Goal: Transaction & Acquisition: Purchase product/service

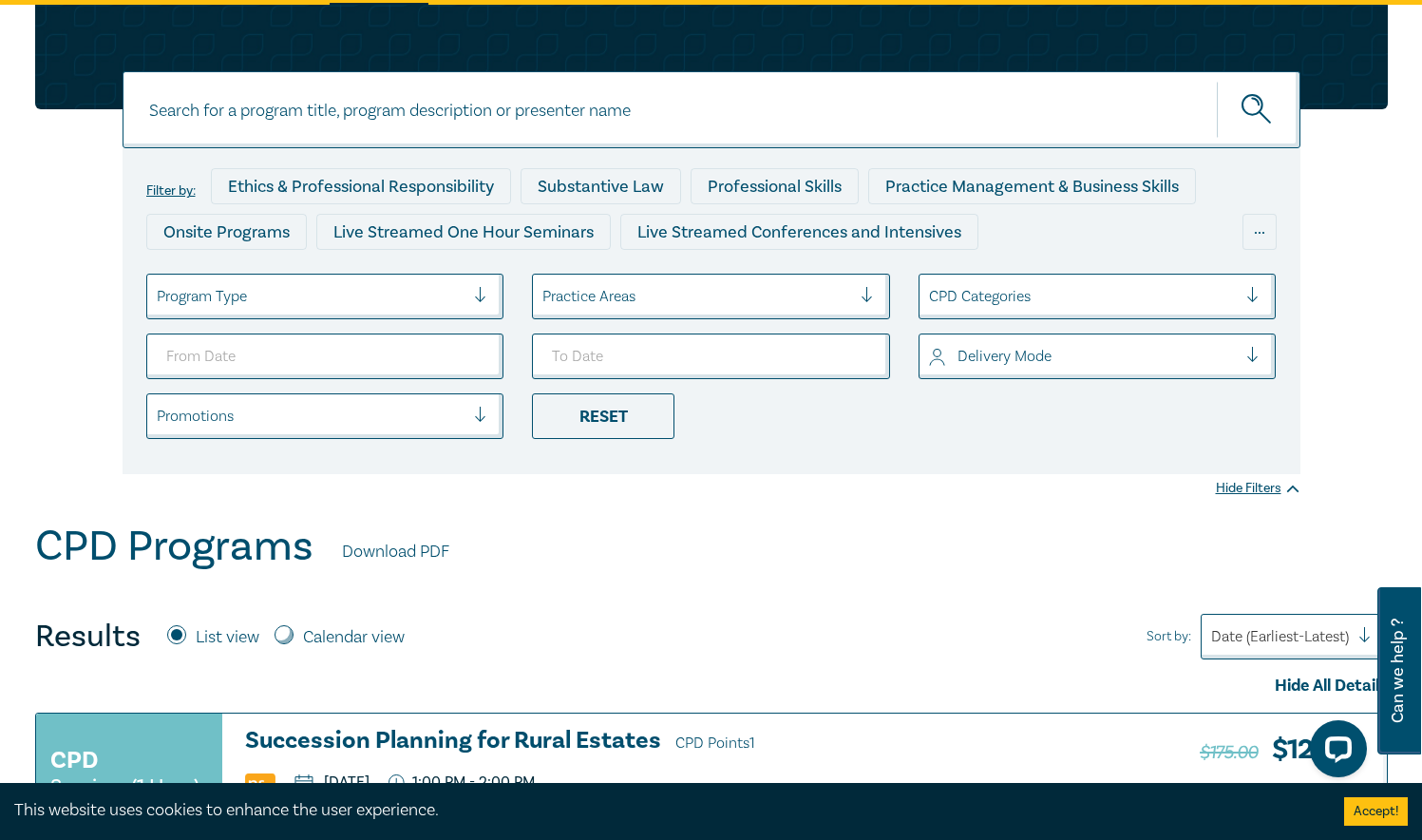
scroll to position [190, 0]
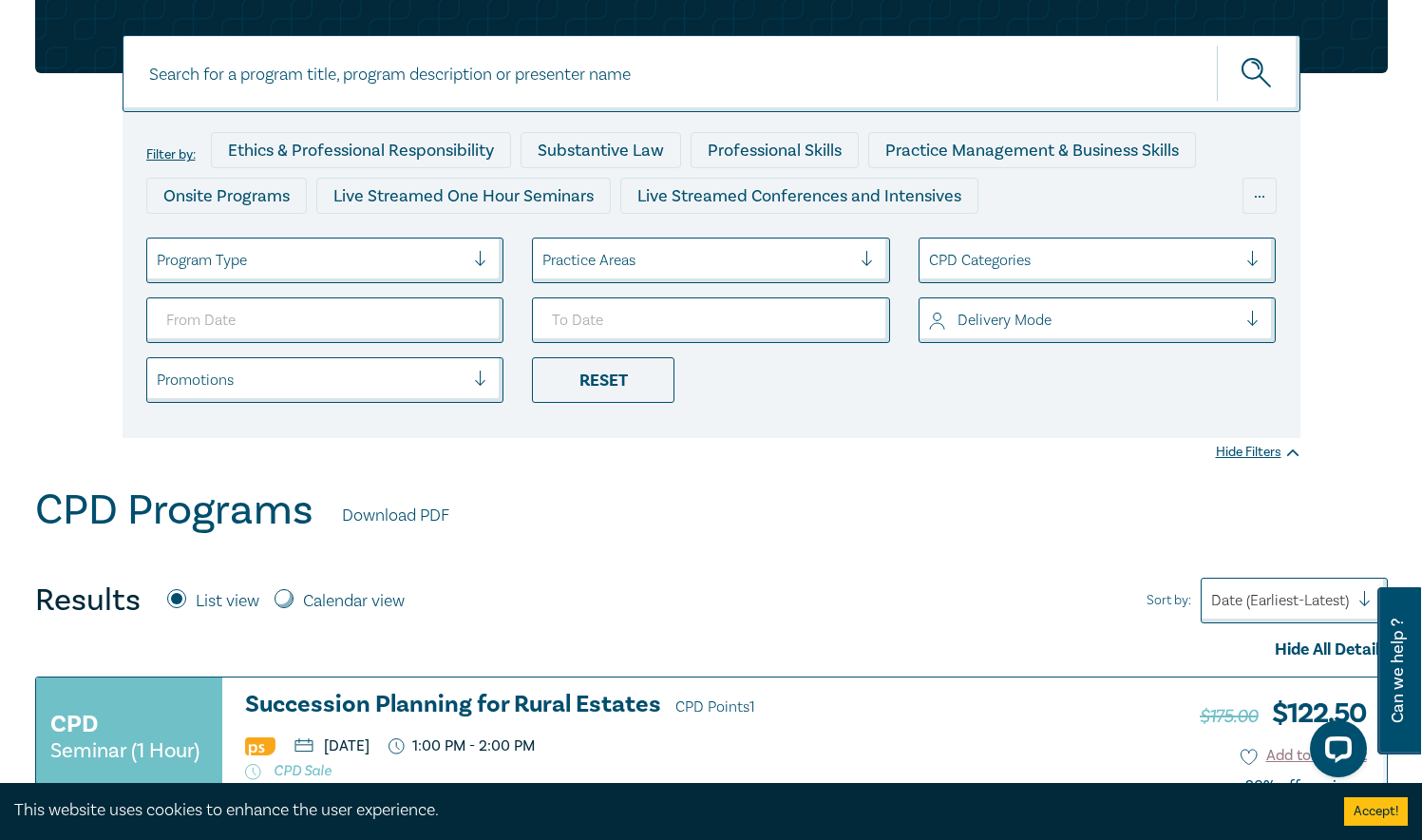
click at [1254, 260] on div at bounding box center [1260, 260] width 28 height 19
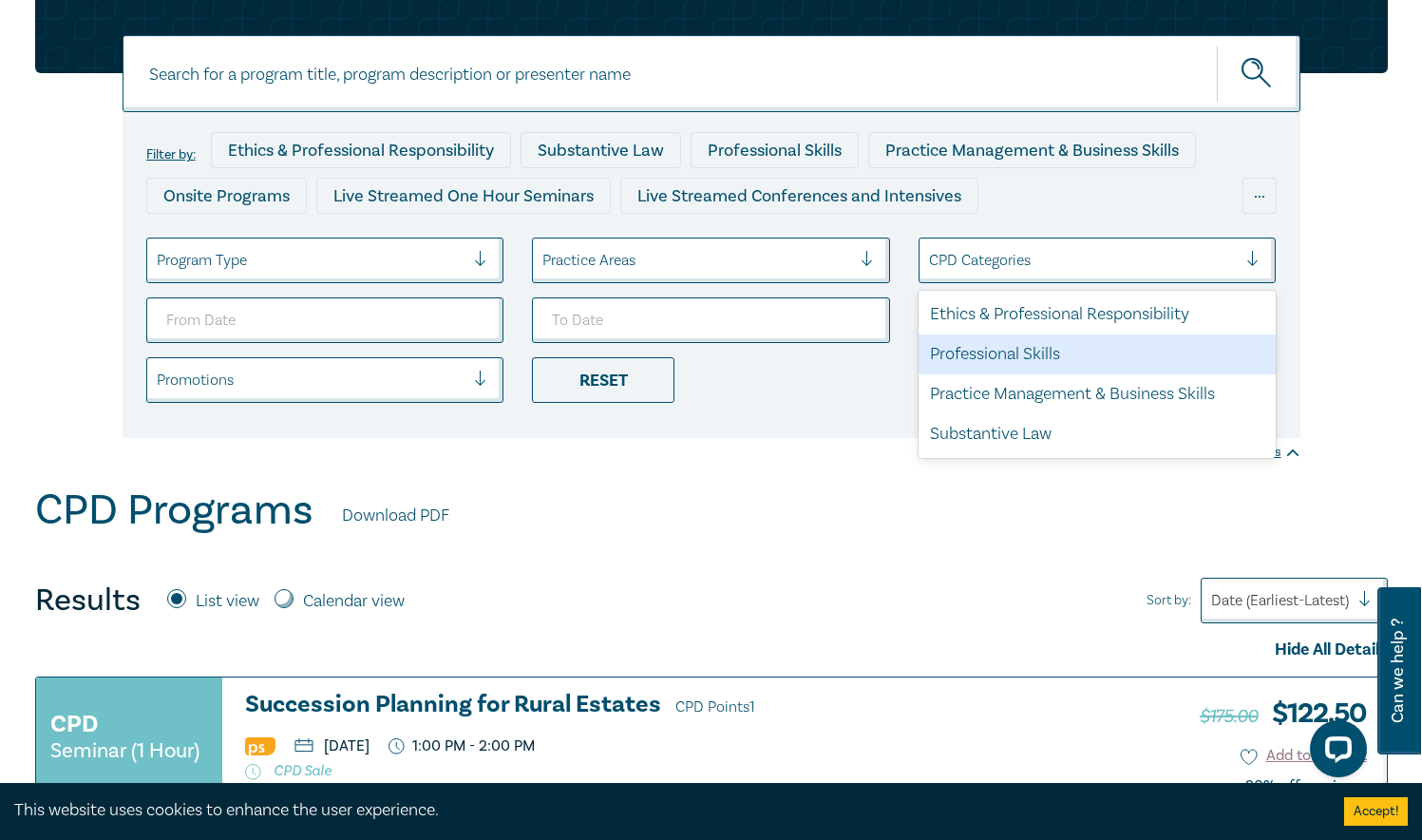
click at [985, 352] on div "Professional Skills" at bounding box center [1098, 354] width 358 height 40
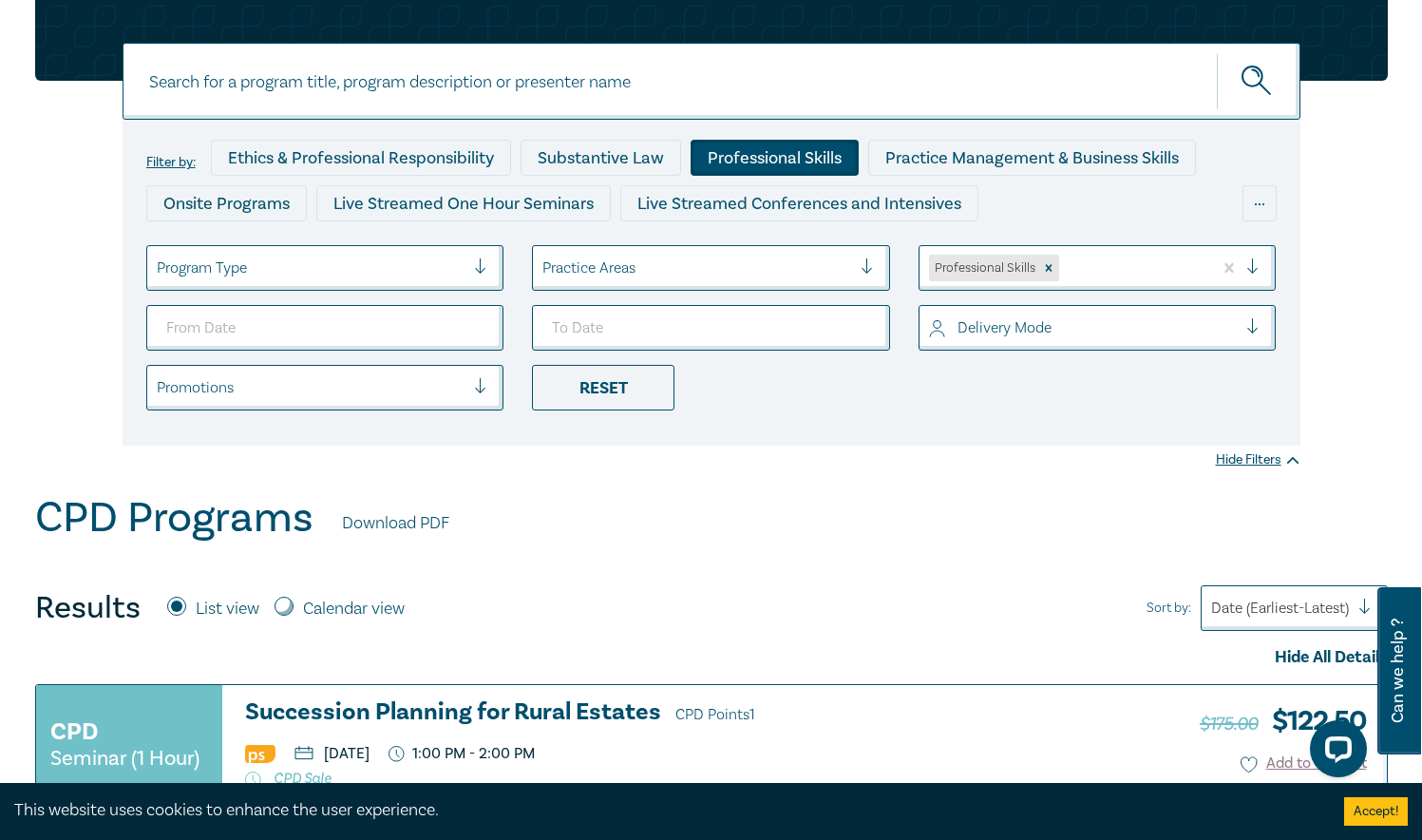
scroll to position [190, 0]
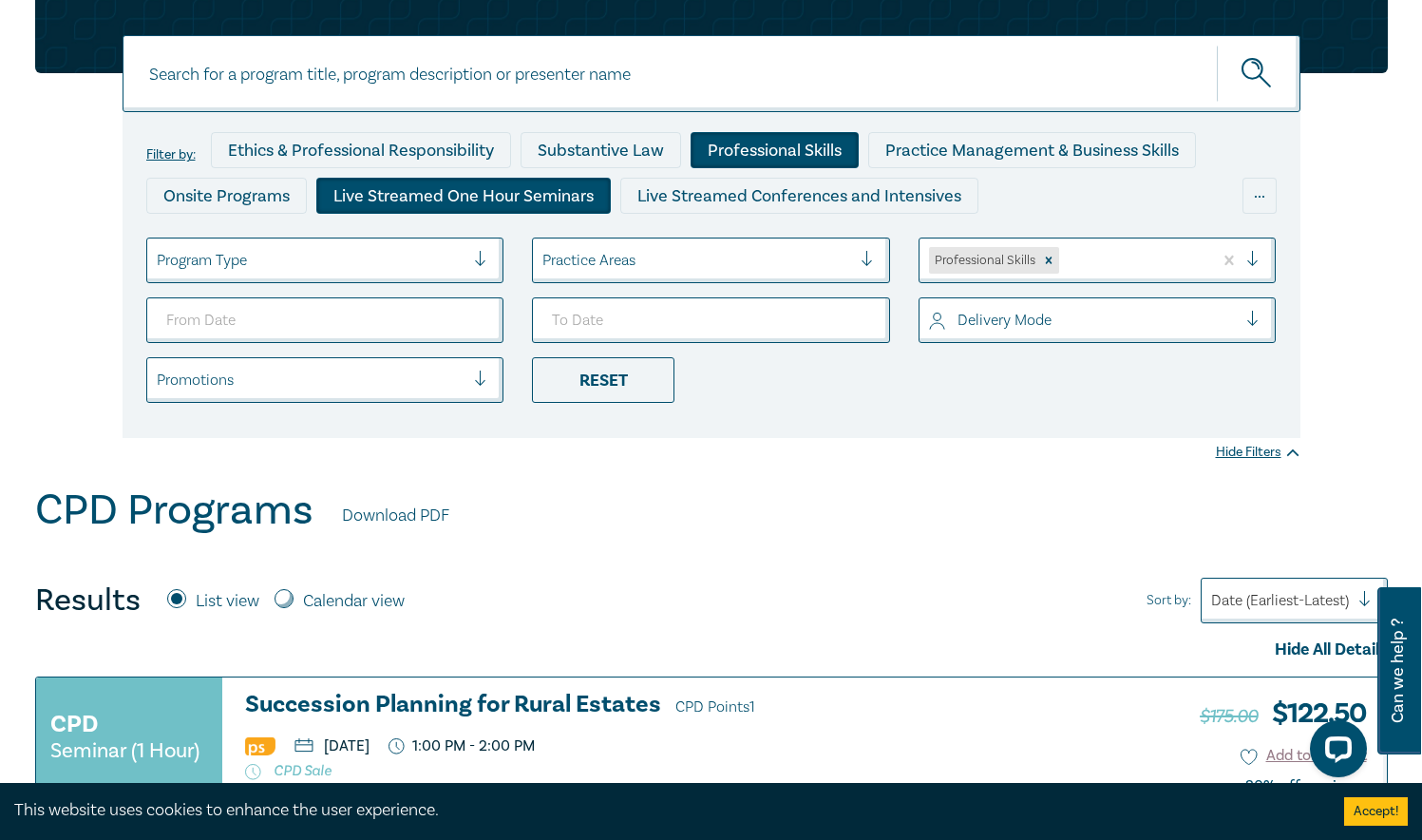
click at [394, 200] on div "Live Streamed One Hour Seminars" at bounding box center [463, 196] width 294 height 36
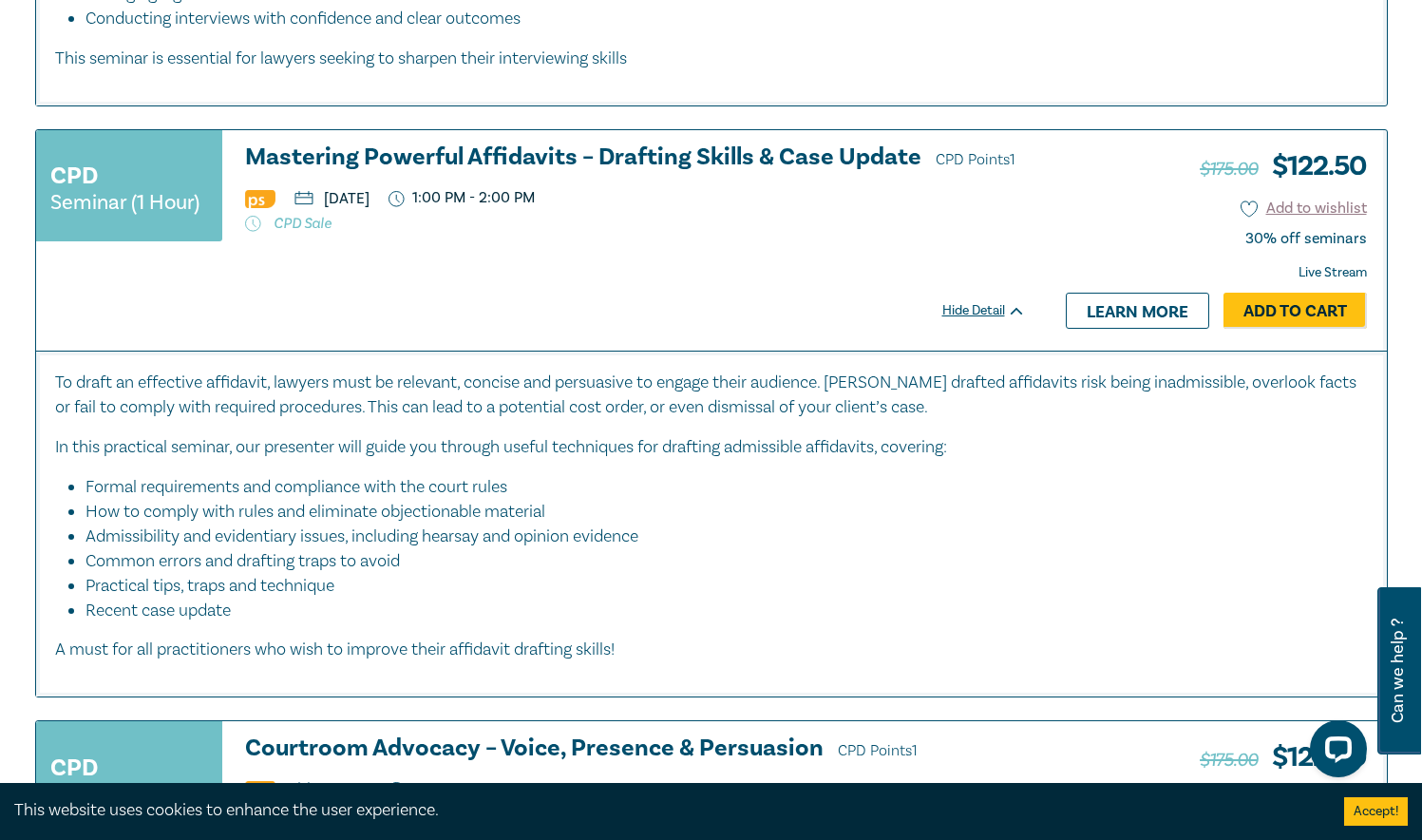
scroll to position [5414, 0]
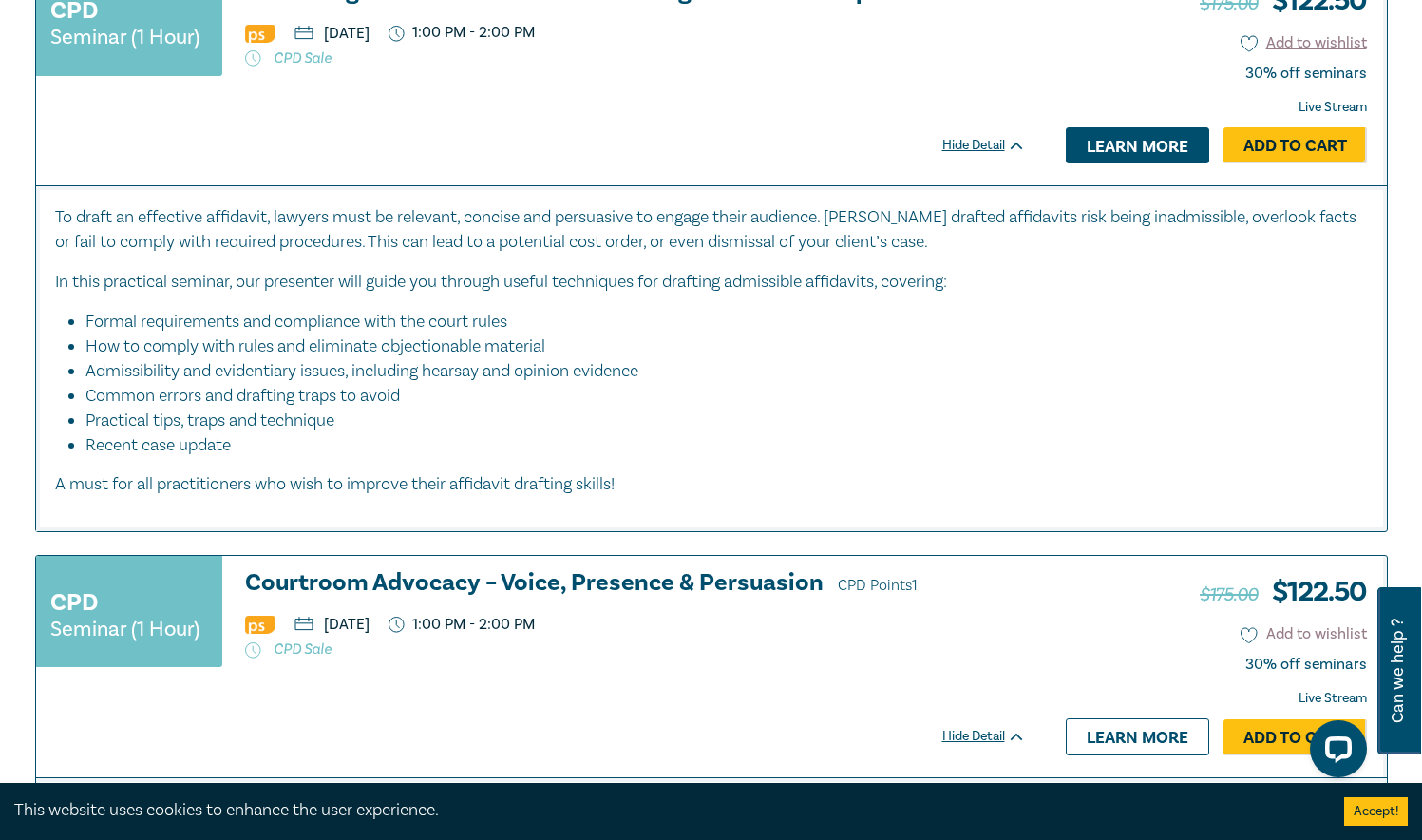
click at [1119, 163] on link "Learn more" at bounding box center [1137, 145] width 143 height 36
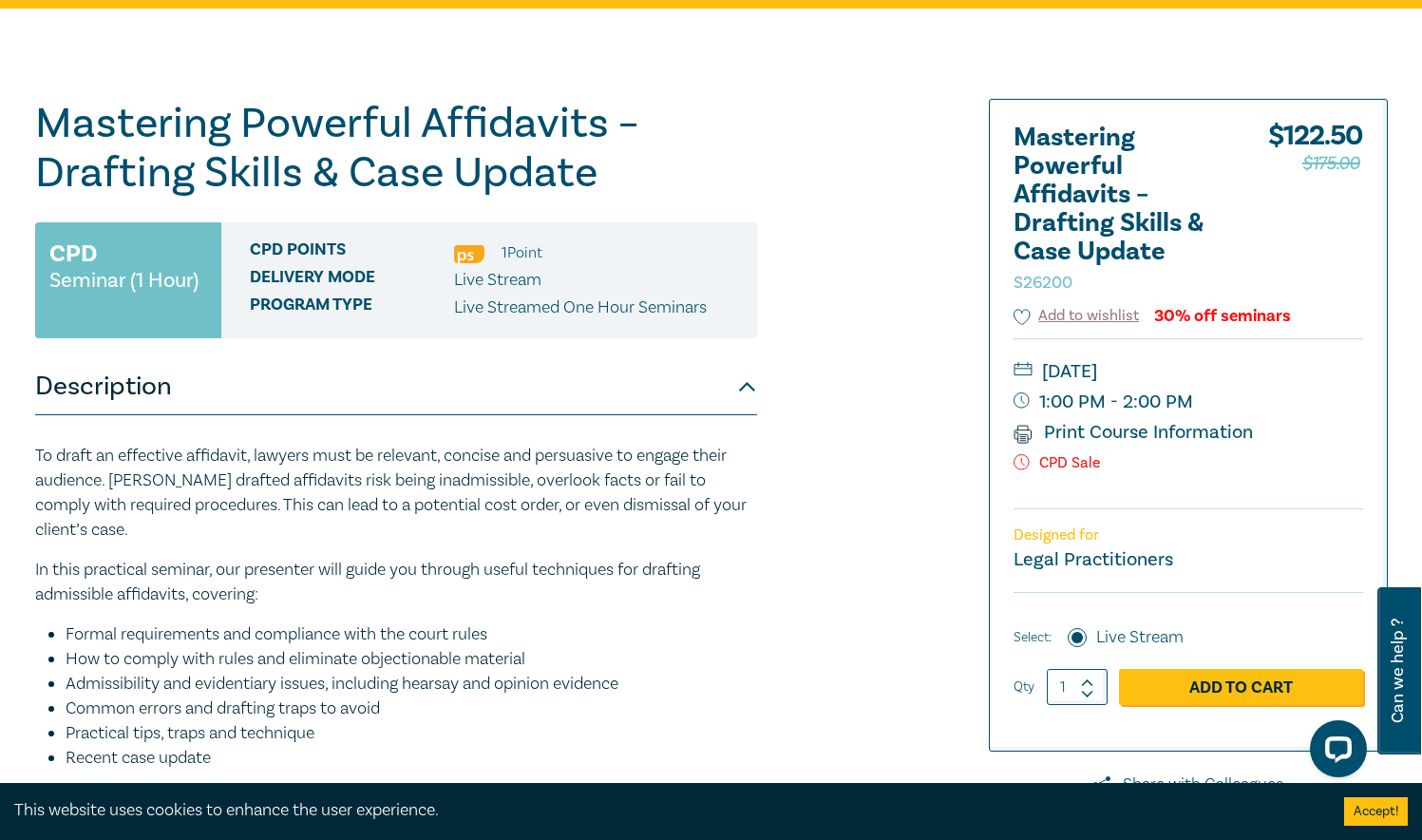
scroll to position [95, 0]
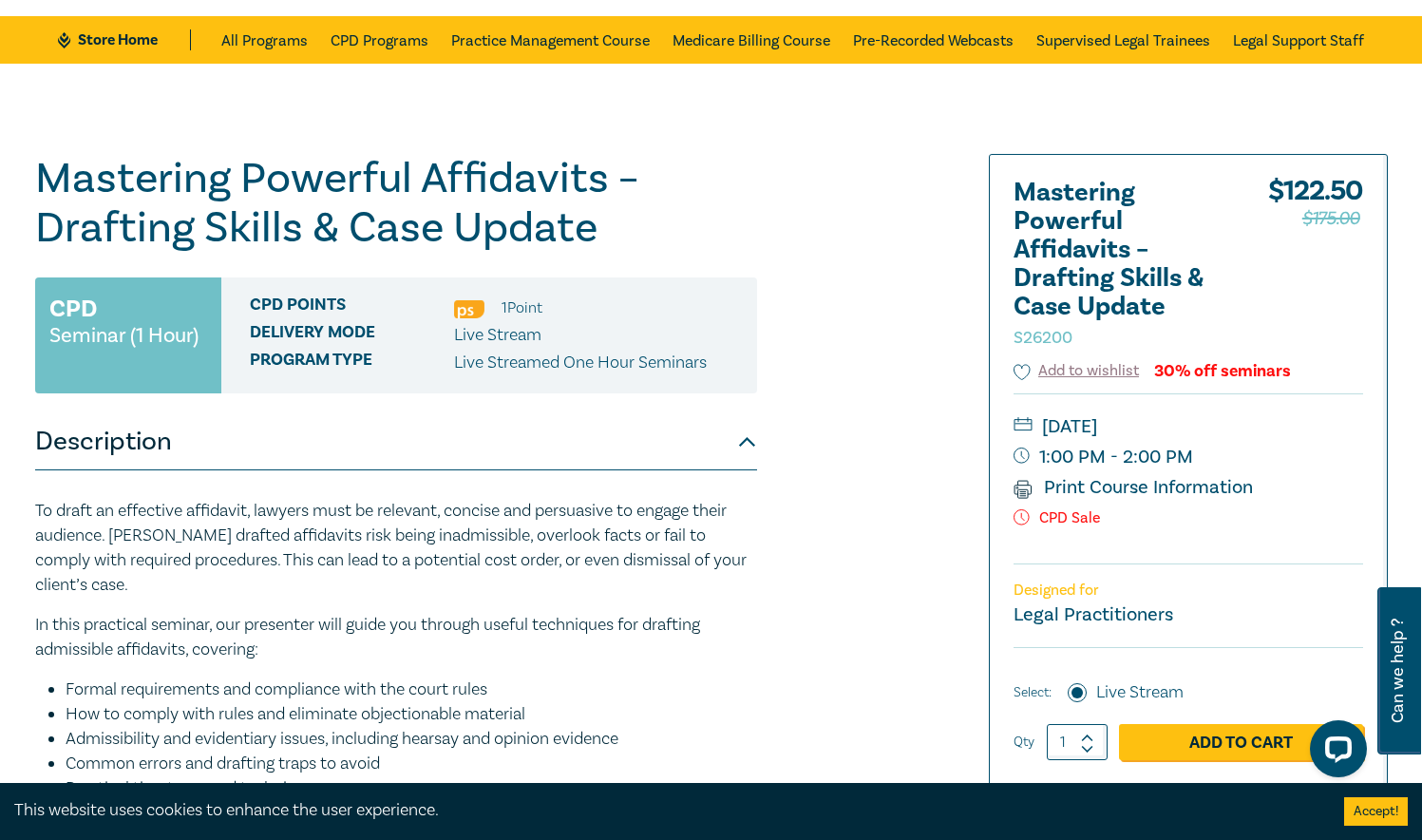
click at [838, 607] on div "Mastering Powerful Affidavits – Drafting Skills & Case Update S26200 CPD Semina…" at bounding box center [482, 629] width 917 height 950
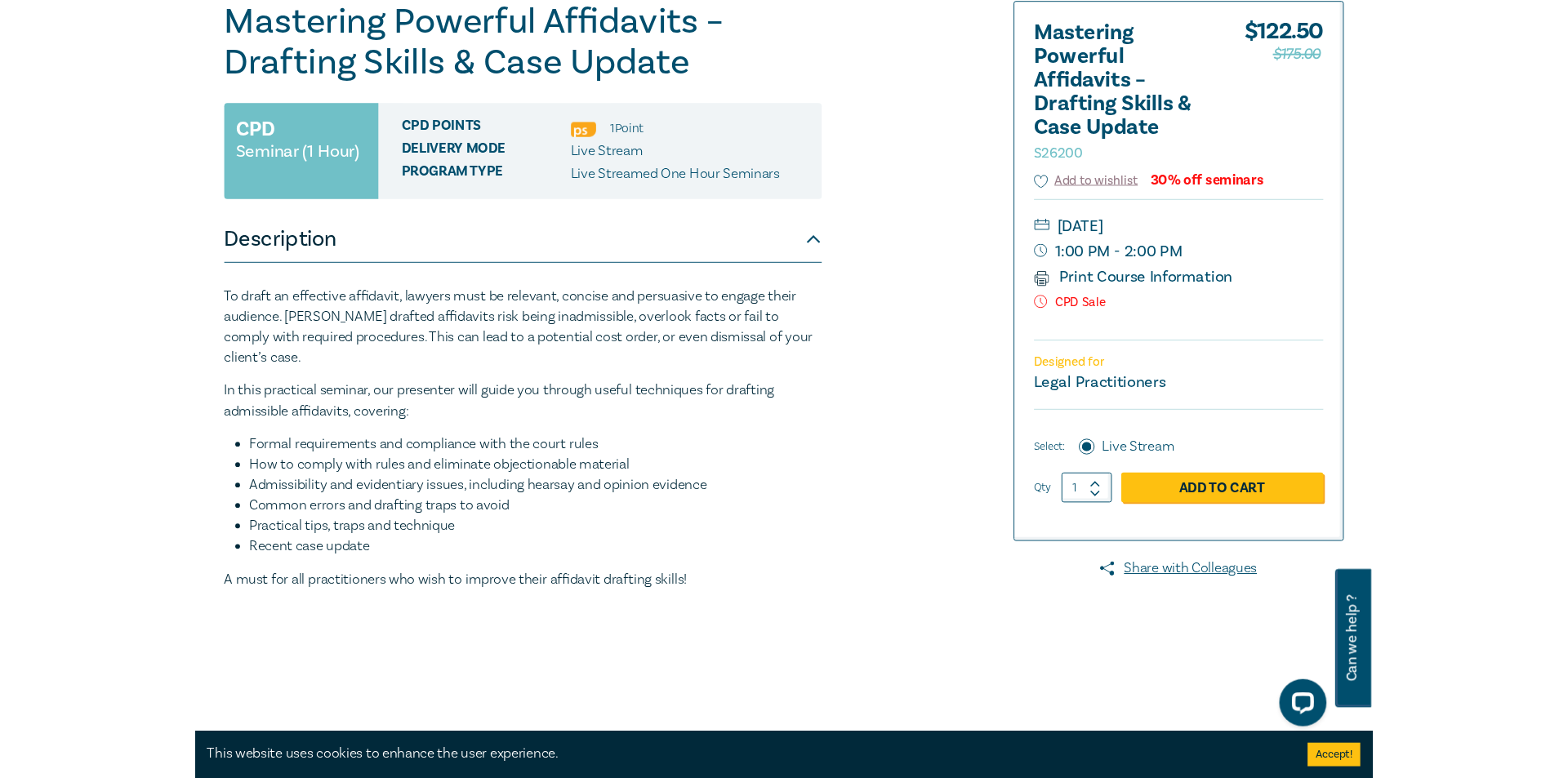
scroll to position [163, 0]
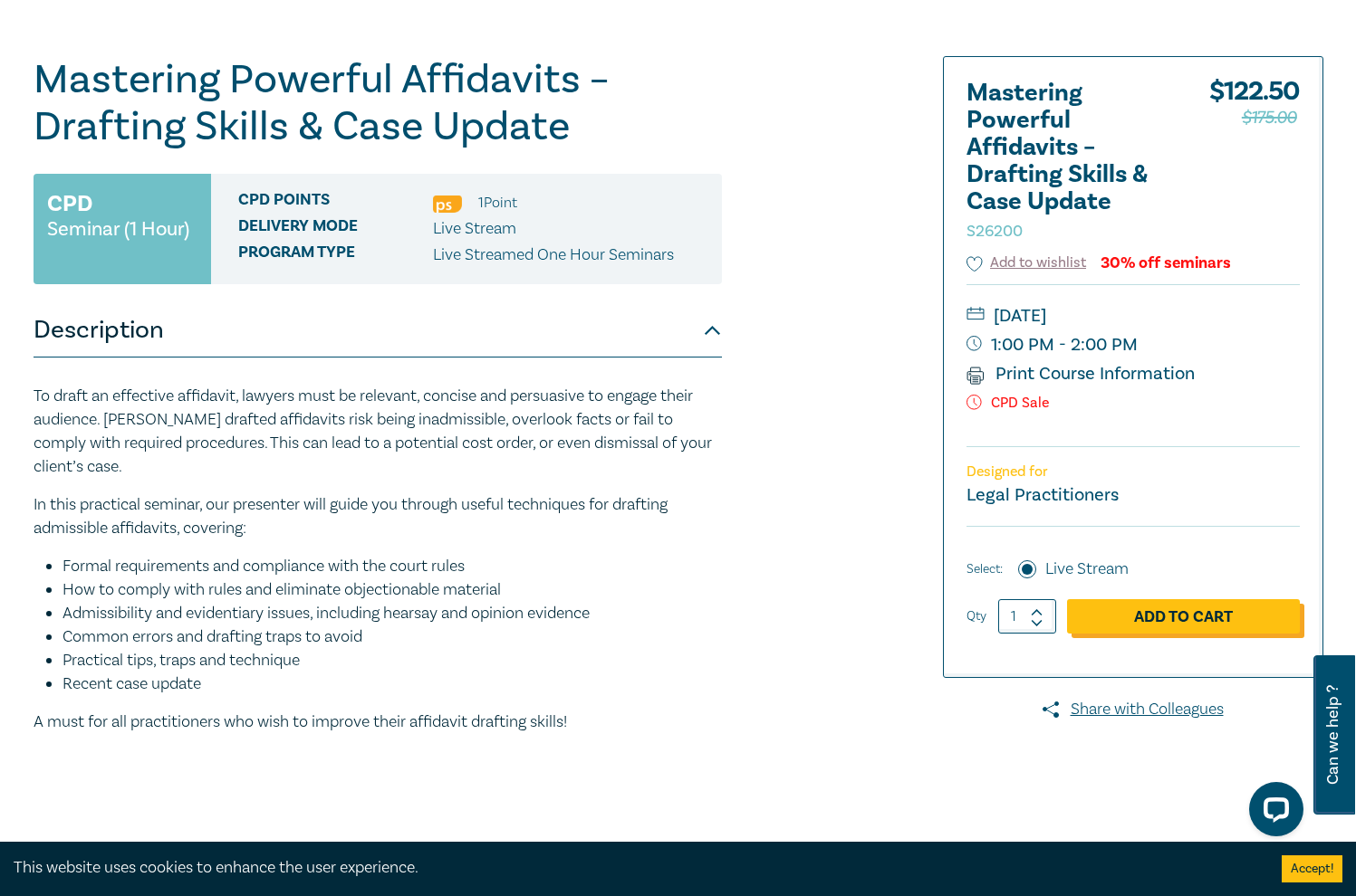
click at [1204, 621] on link "Add to Cart" at bounding box center [1183, 617] width 233 height 34
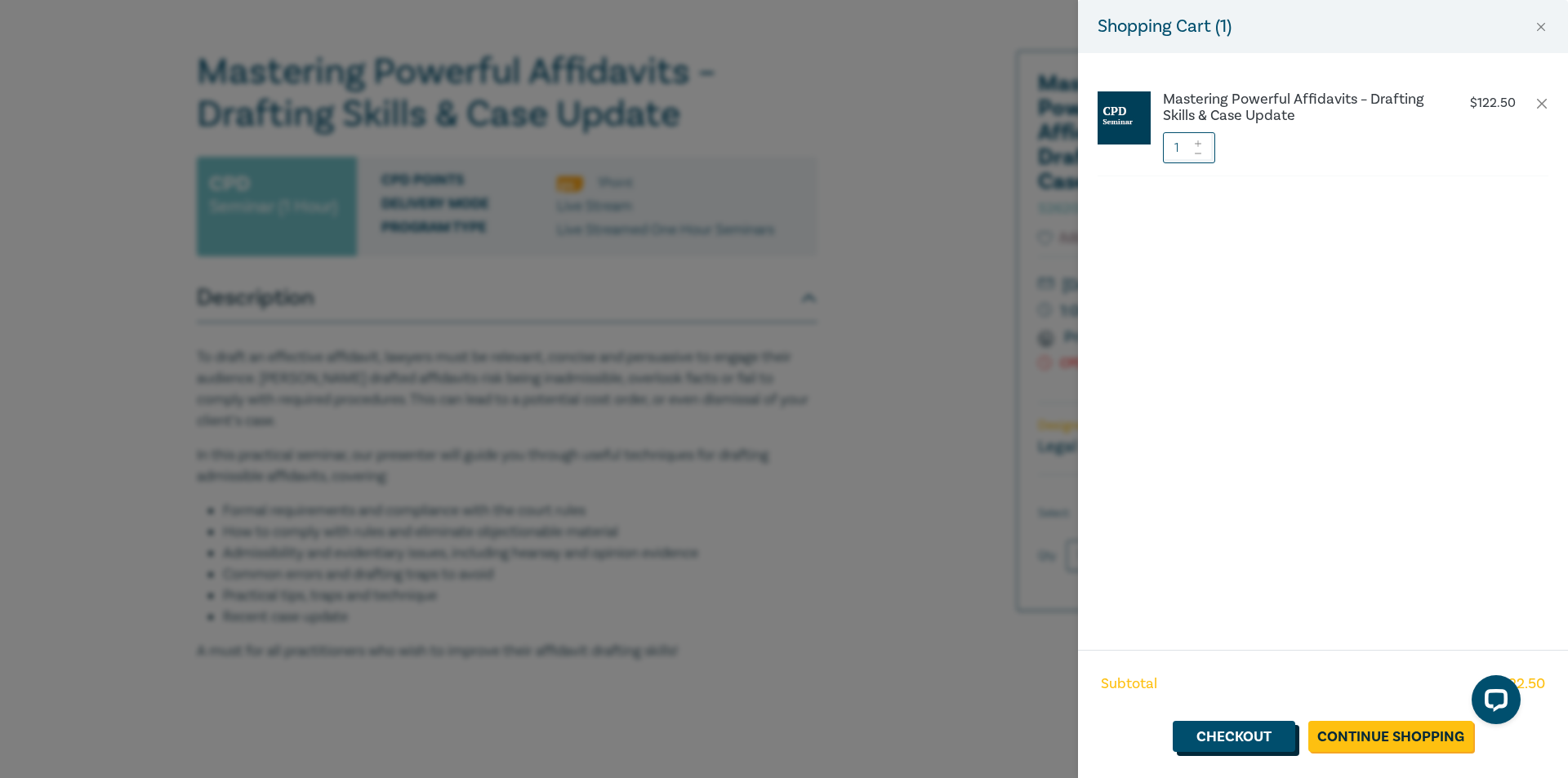
click at [1213, 721] on link "Checkout" at bounding box center [1234, 737] width 122 height 31
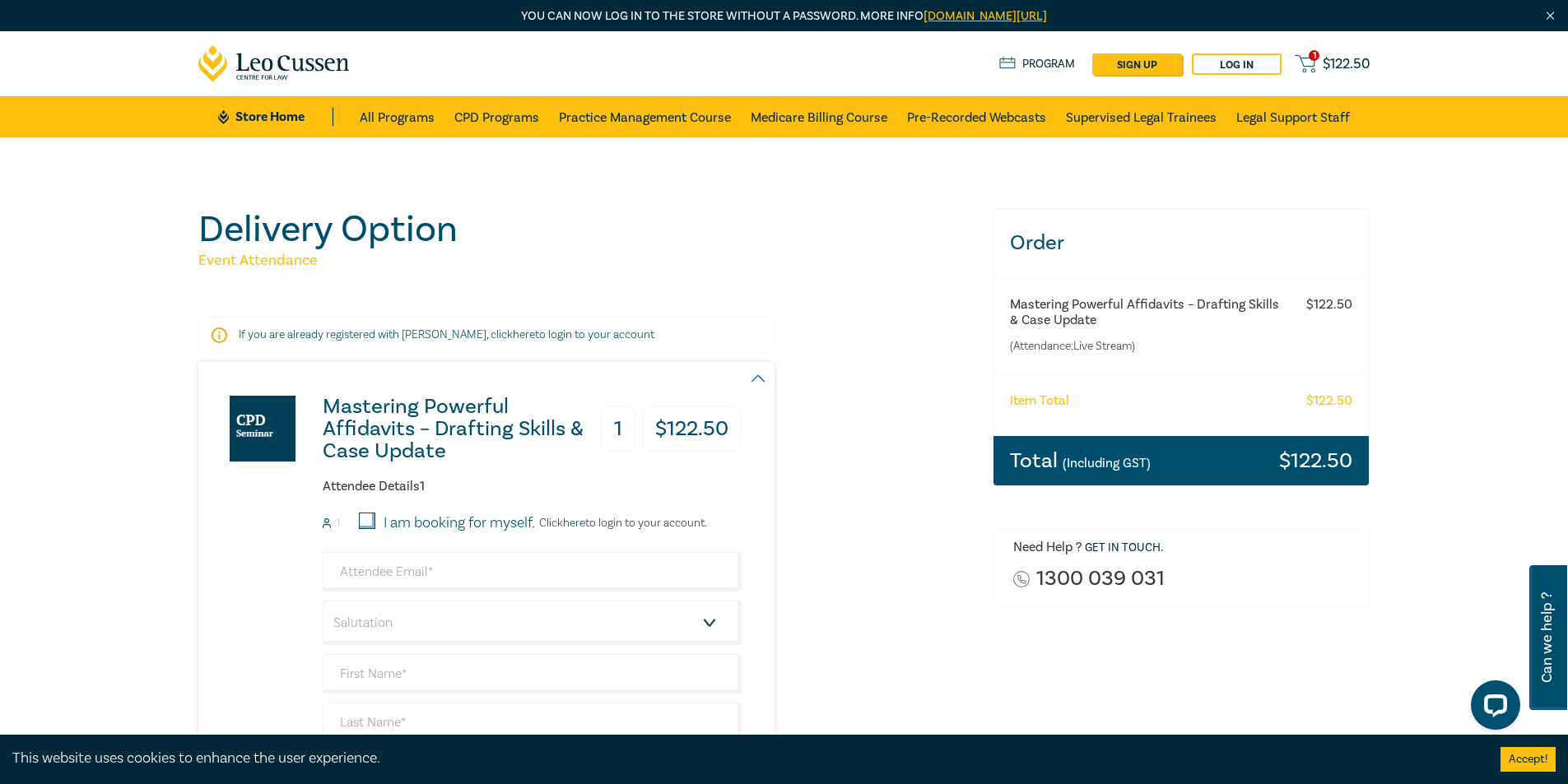
scroll to position [165, 0]
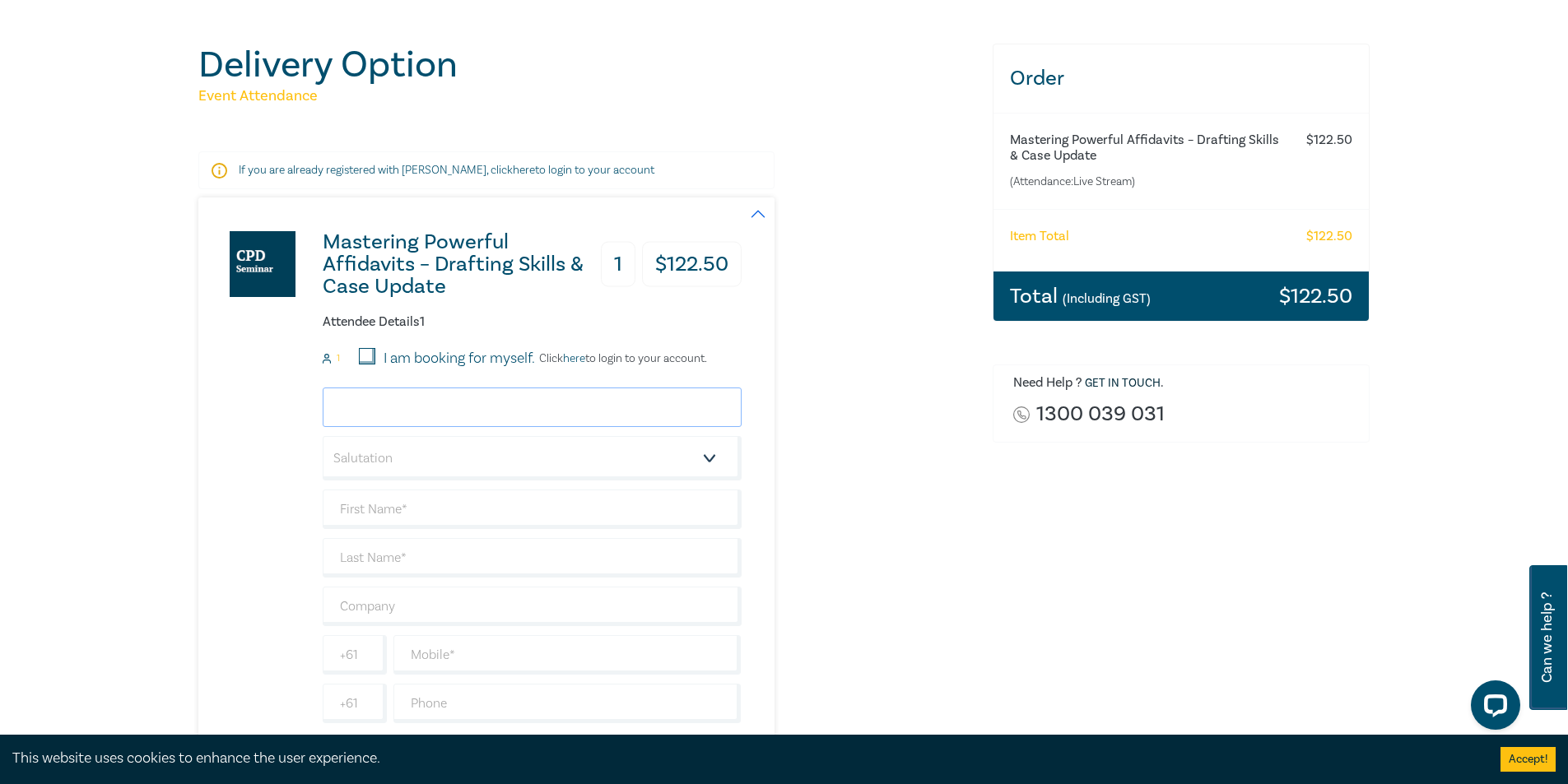
click at [372, 402] on input "email" at bounding box center [531, 407] width 419 height 40
type input "[EMAIL_ADDRESS][DOMAIN_NAME]"
click at [701, 459] on select "Salutation Mr. Mrs. Ms. Miss Dr. Prof. Other" at bounding box center [531, 457] width 419 height 44
select select "Mr."
click at [322, 436] on select "Salutation Mr. Mrs. Ms. Miss Dr. Prof. Other" at bounding box center [531, 457] width 419 height 44
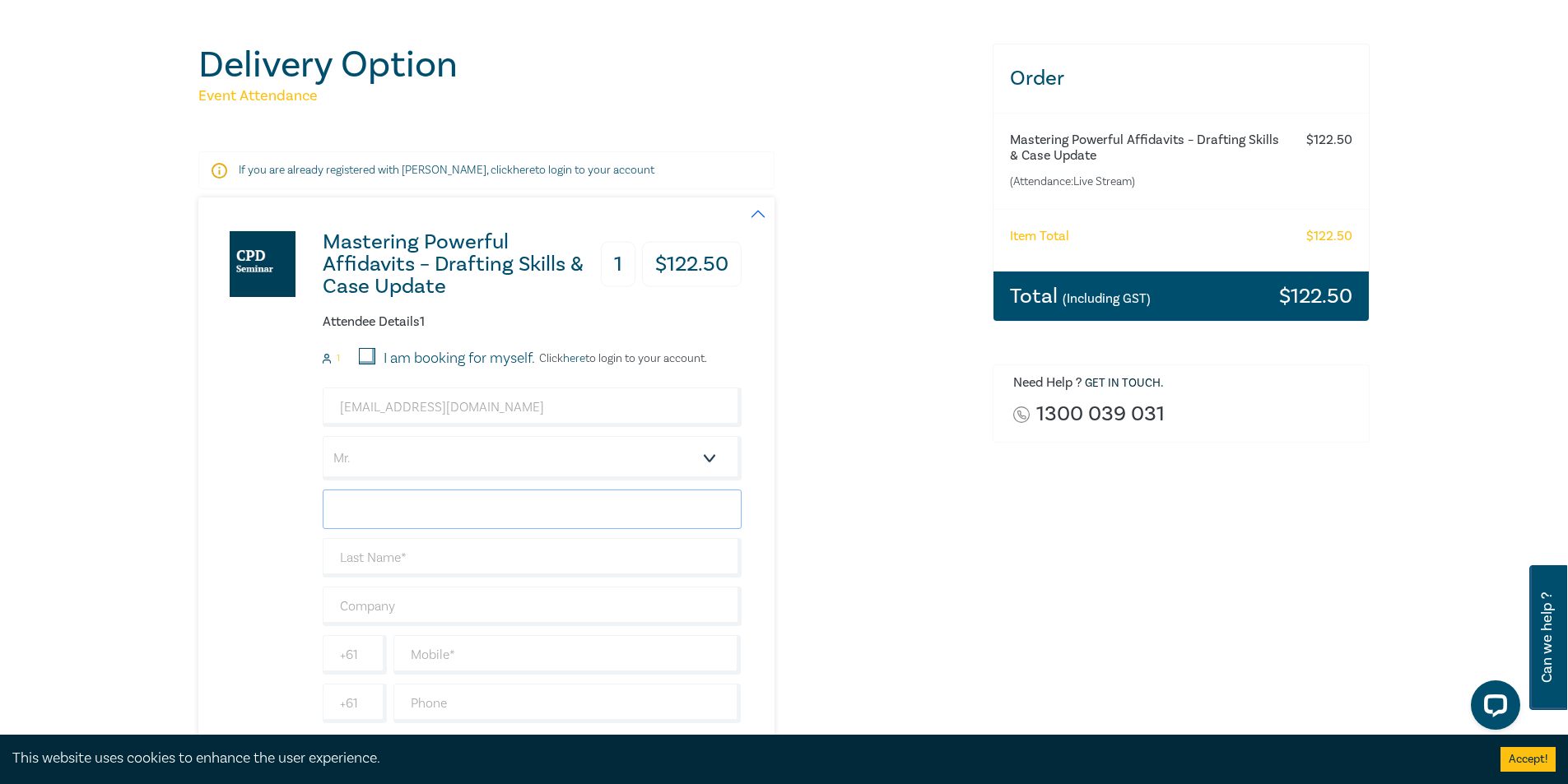
click at [434, 517] on input "text" at bounding box center [531, 509] width 419 height 40
type input "[PERSON_NAME]"
click at [399, 562] on input "text" at bounding box center [531, 558] width 419 height 40
type input "[PERSON_NAME]"
click at [386, 593] on input "text" at bounding box center [531, 606] width 419 height 40
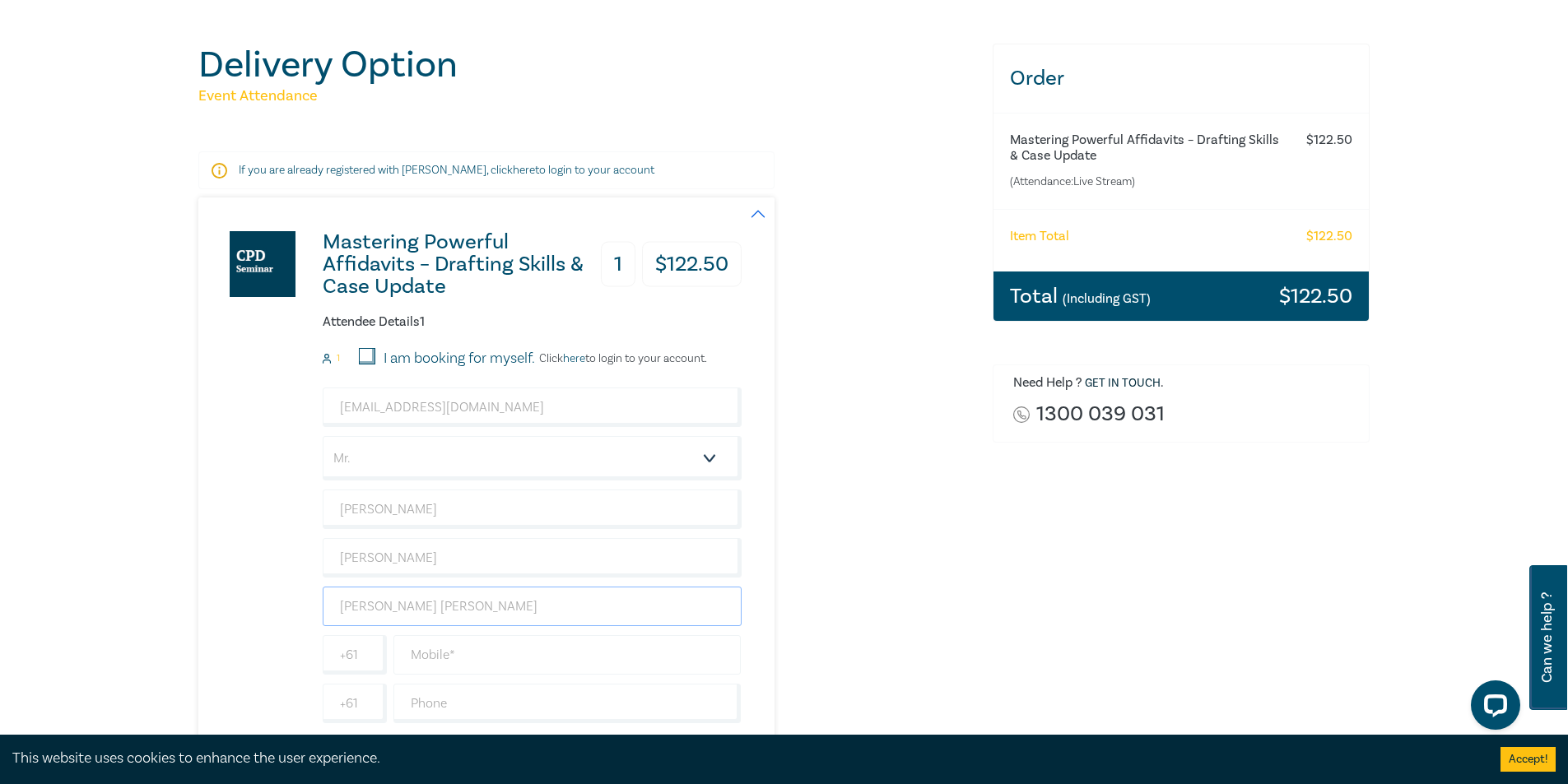
type input "[PERSON_NAME] [PERSON_NAME]"
click at [452, 645] on input "text" at bounding box center [568, 655] width 348 height 40
click at [414, 656] on input "text" at bounding box center [568, 655] width 348 height 40
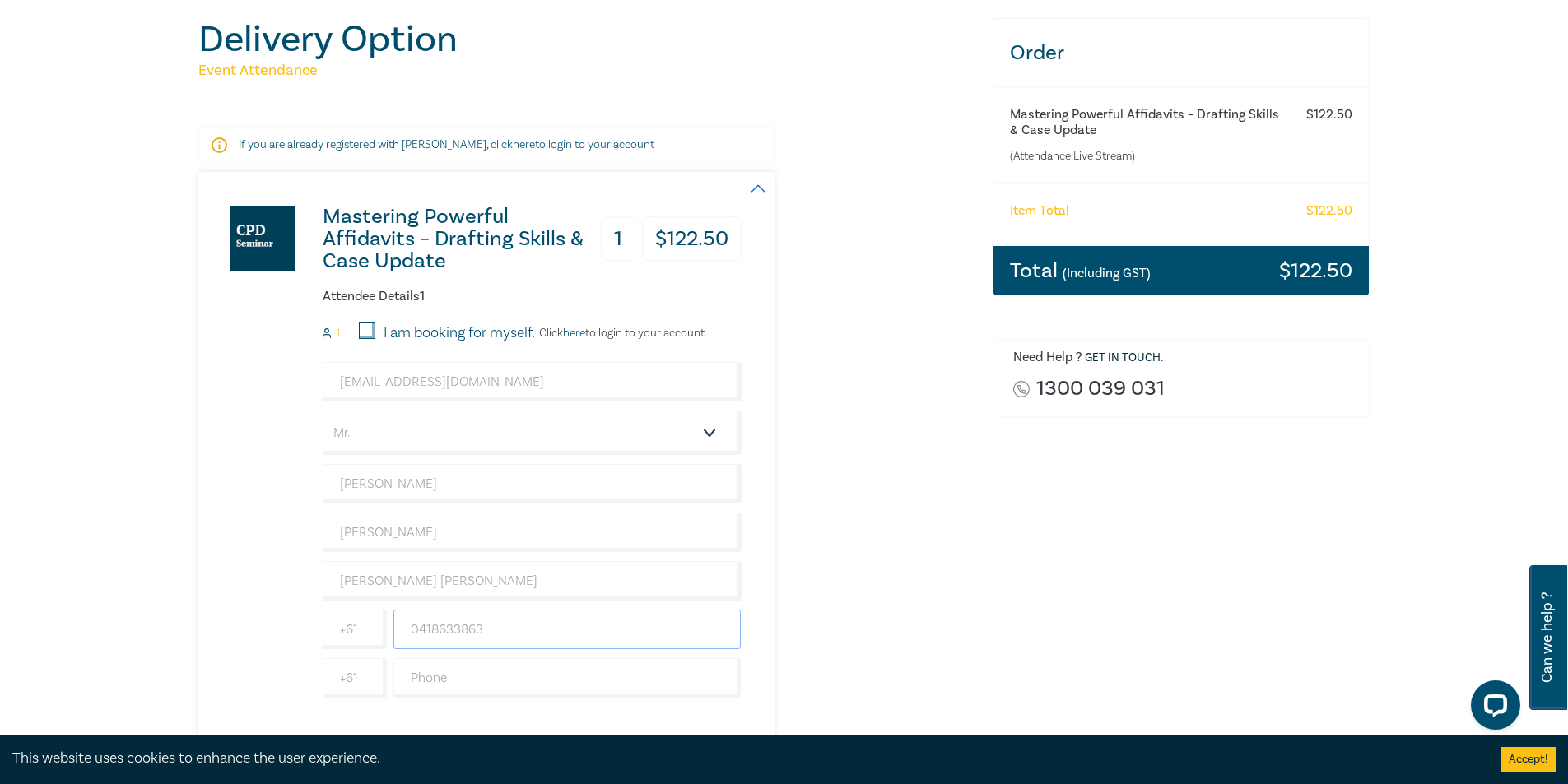
scroll to position [576, 0]
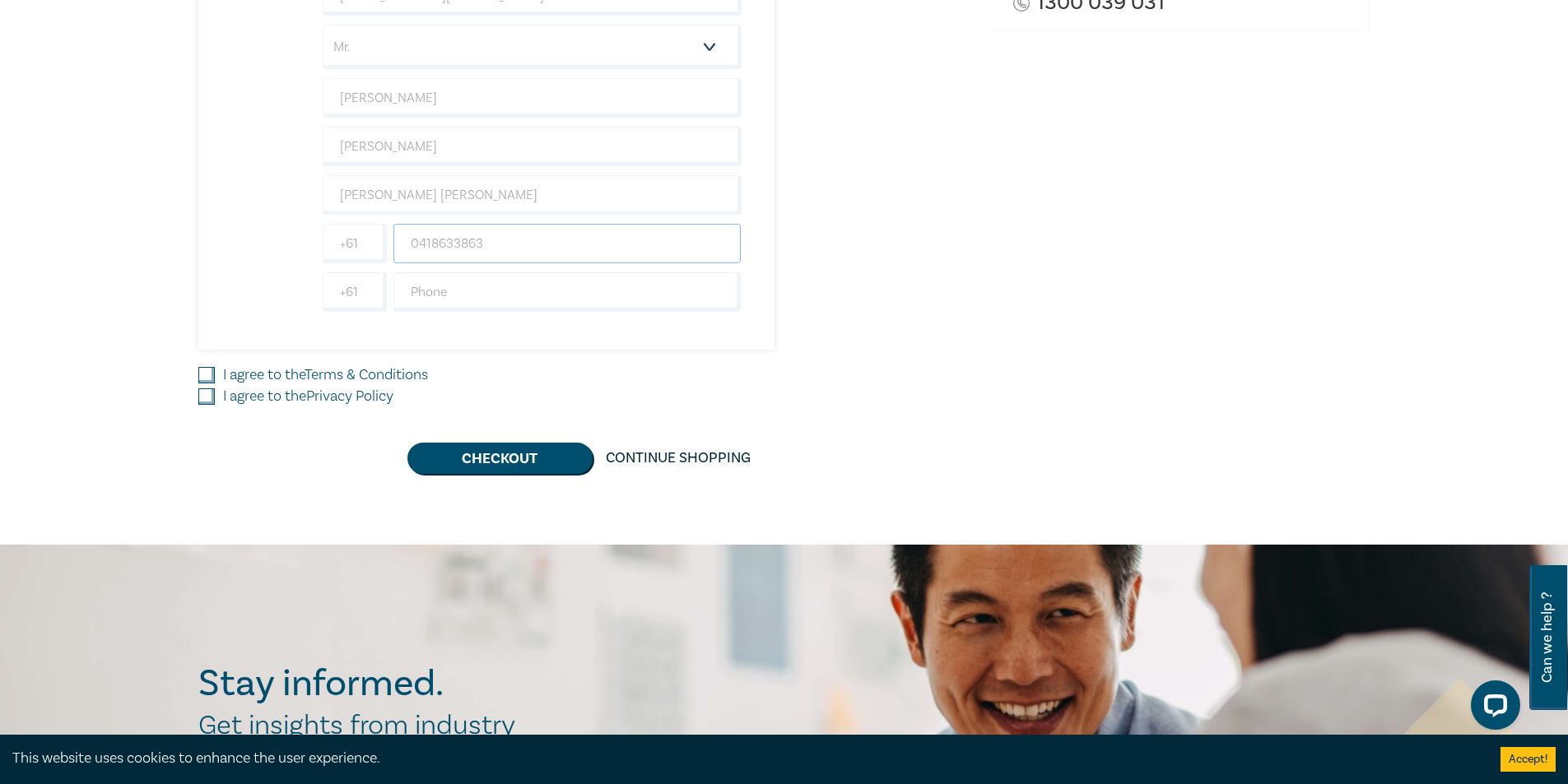
type input "0418633863"
click at [207, 370] on input "I agree to the Terms & Conditions" at bounding box center [206, 375] width 16 height 16
checkbox input "true"
drag, startPoint x: 205, startPoint y: 389, endPoint x: 264, endPoint y: 422, distance: 67.6
click at [206, 394] on input "I agree to the Privacy Policy" at bounding box center [206, 396] width 16 height 16
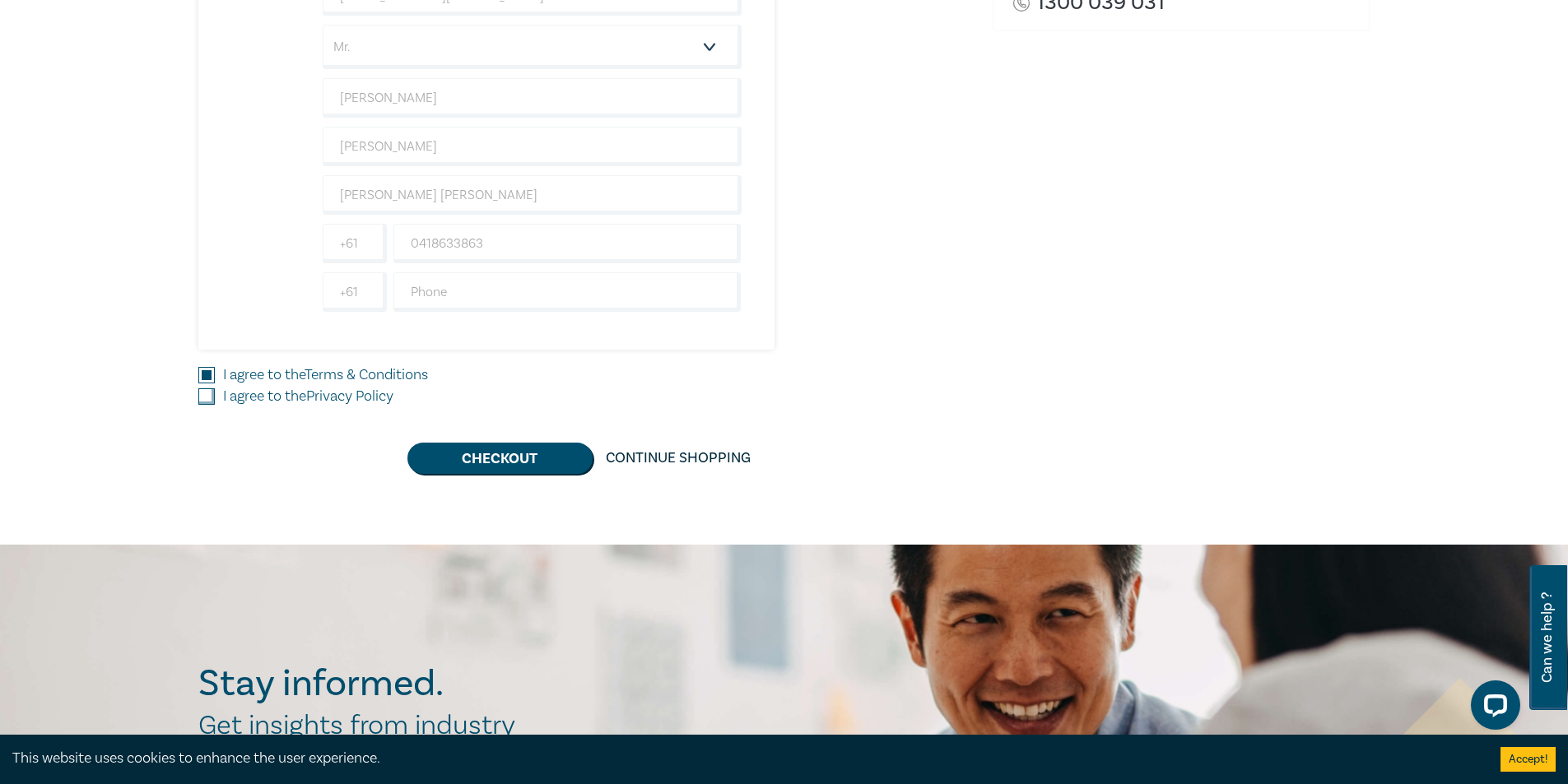
checkbox input "true"
drag, startPoint x: 469, startPoint y: 458, endPoint x: 667, endPoint y: 522, distance: 208.1
click at [470, 458] on button "Checkout" at bounding box center [500, 458] width 185 height 31
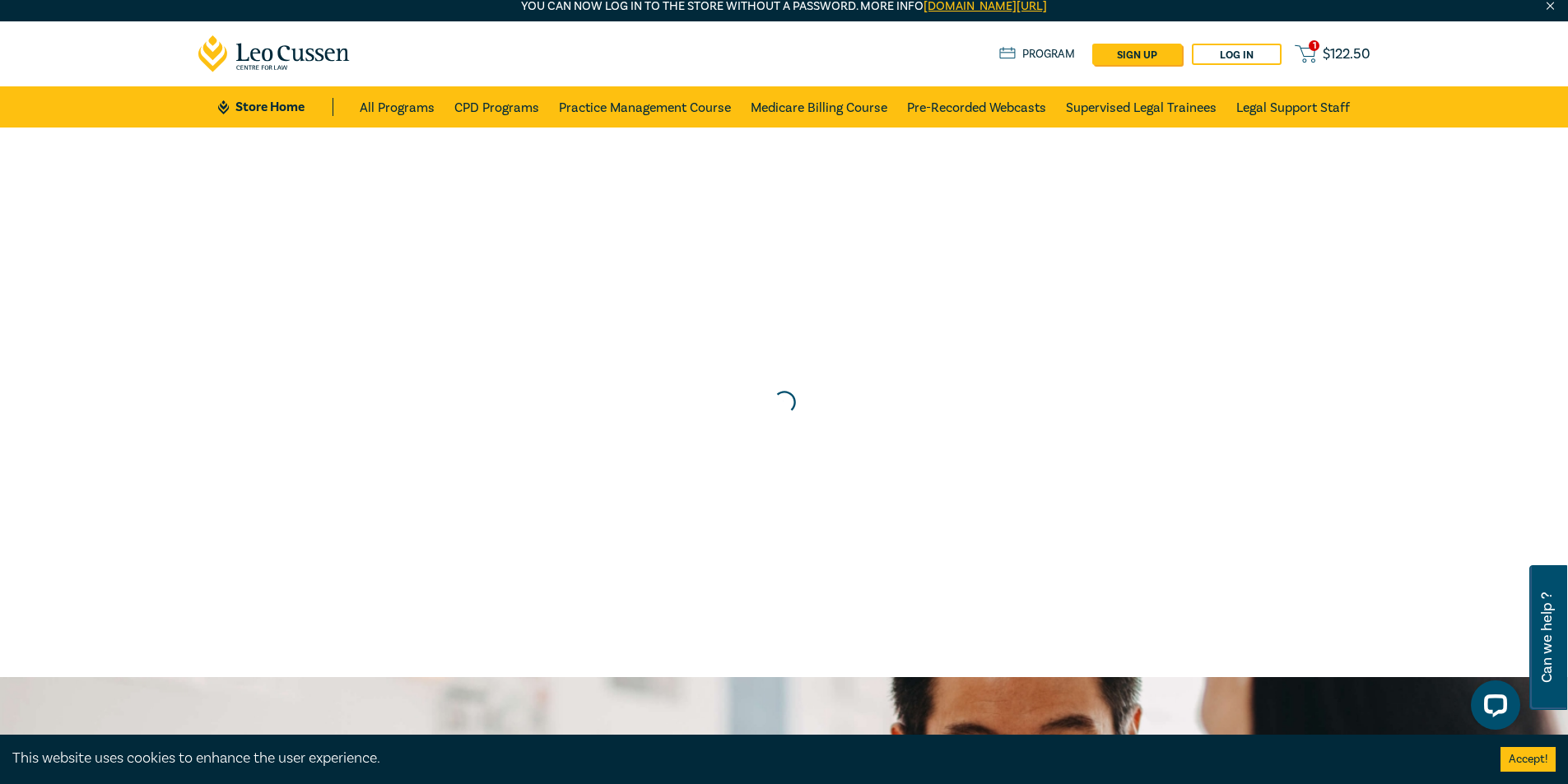
scroll to position [0, 0]
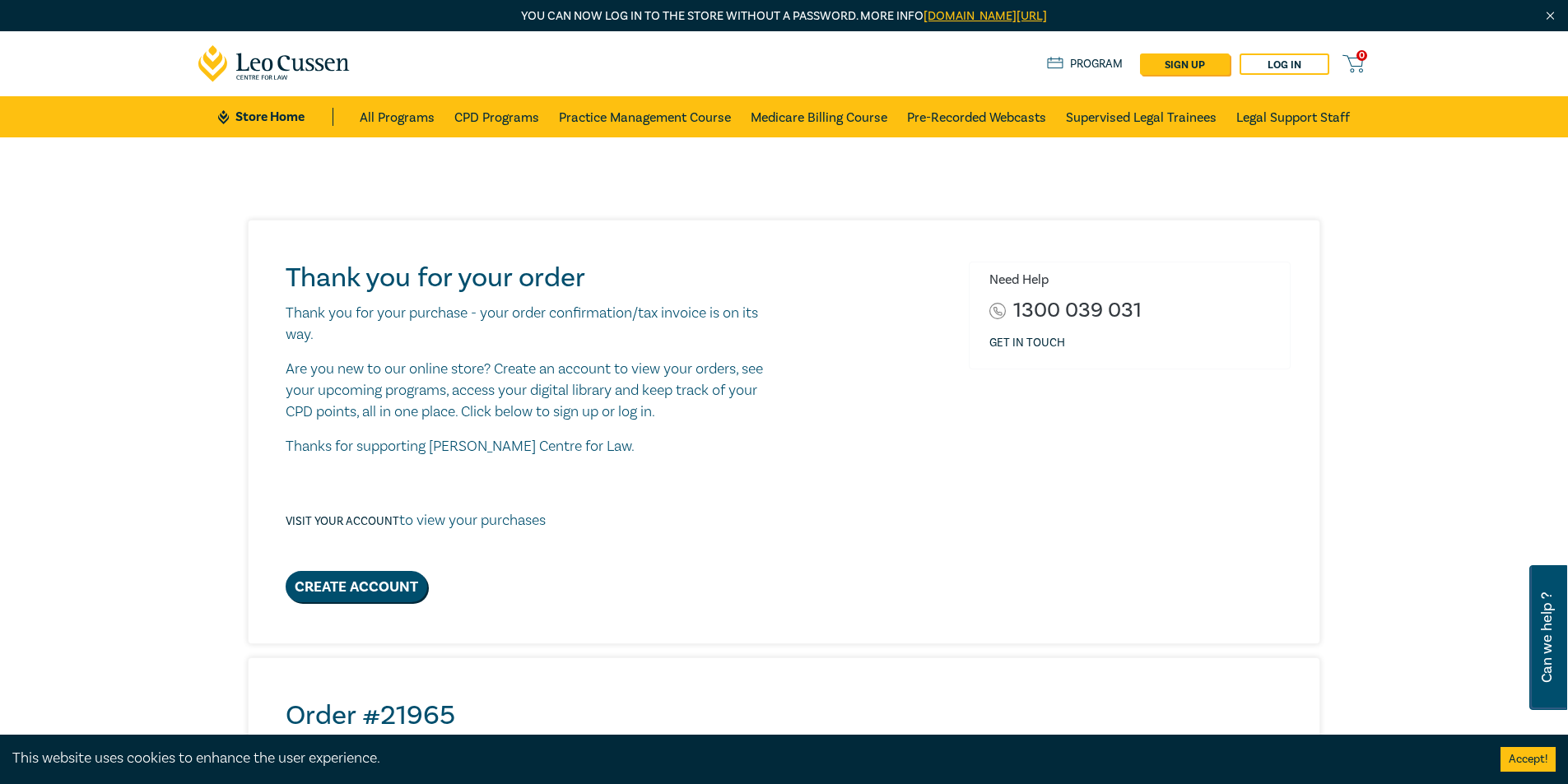
click at [654, 578] on div "Create Account" at bounding box center [532, 586] width 493 height 31
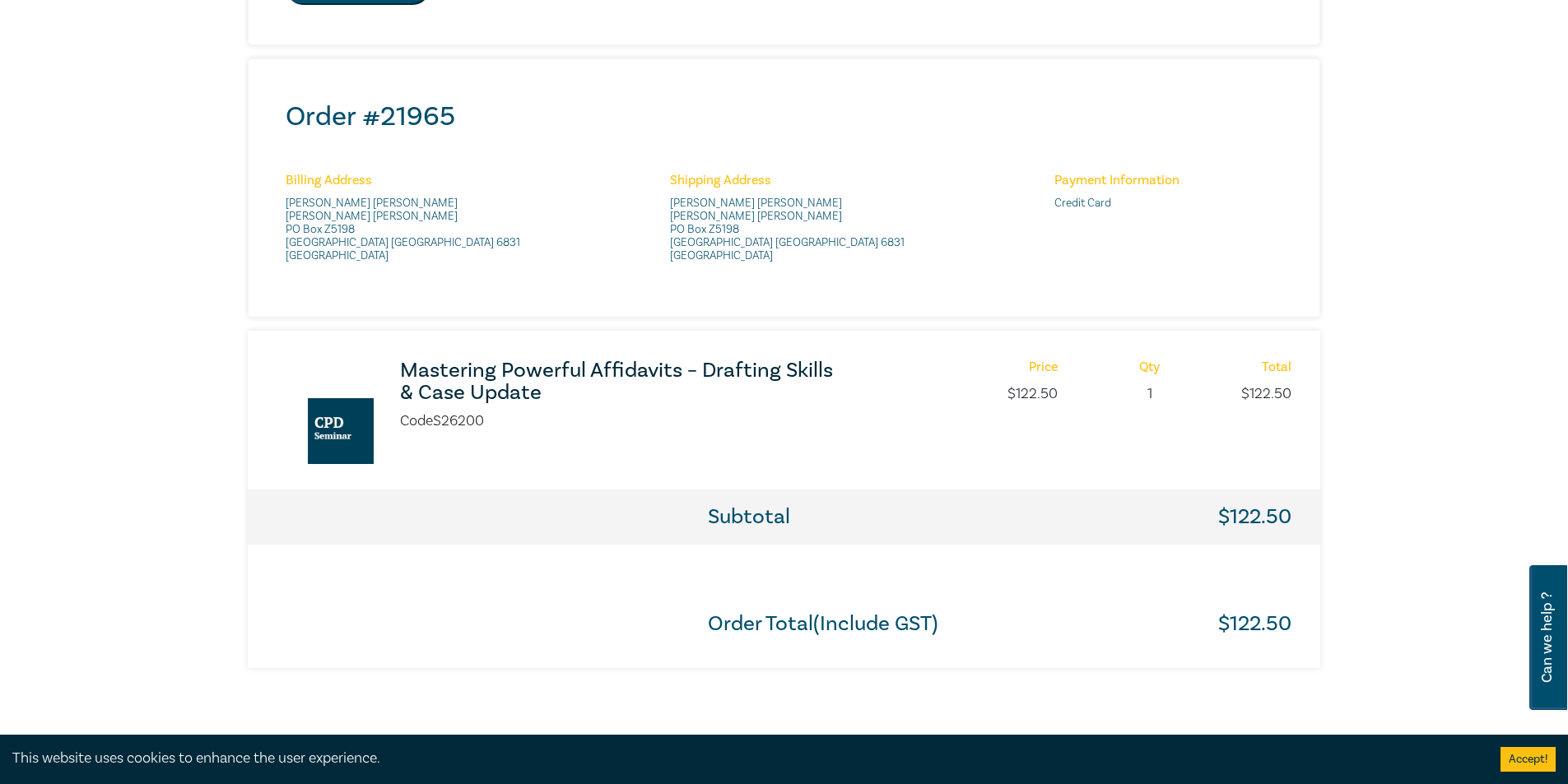
scroll to position [576, 0]
